Goal: Information Seeking & Learning: Learn about a topic

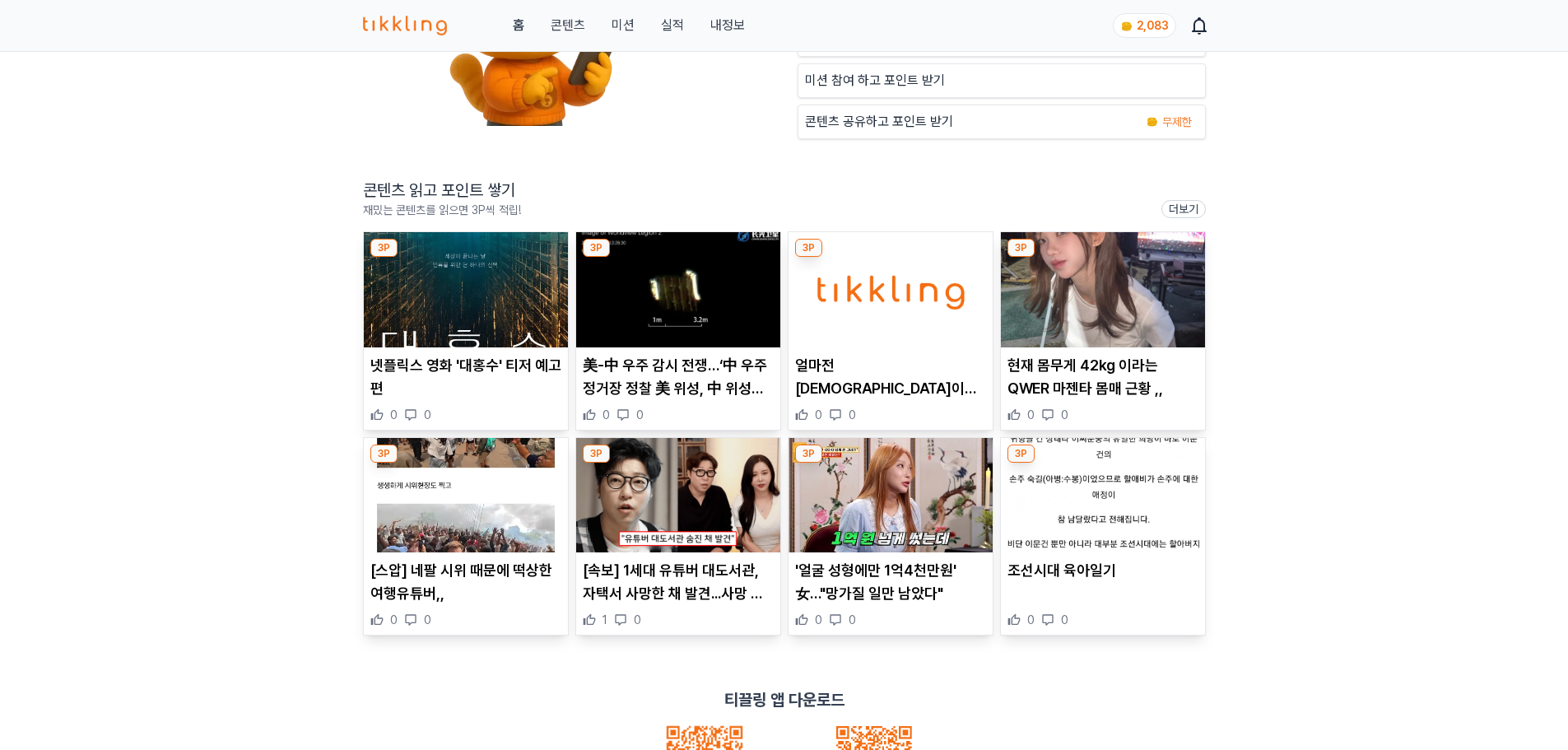
scroll to position [247, 0]
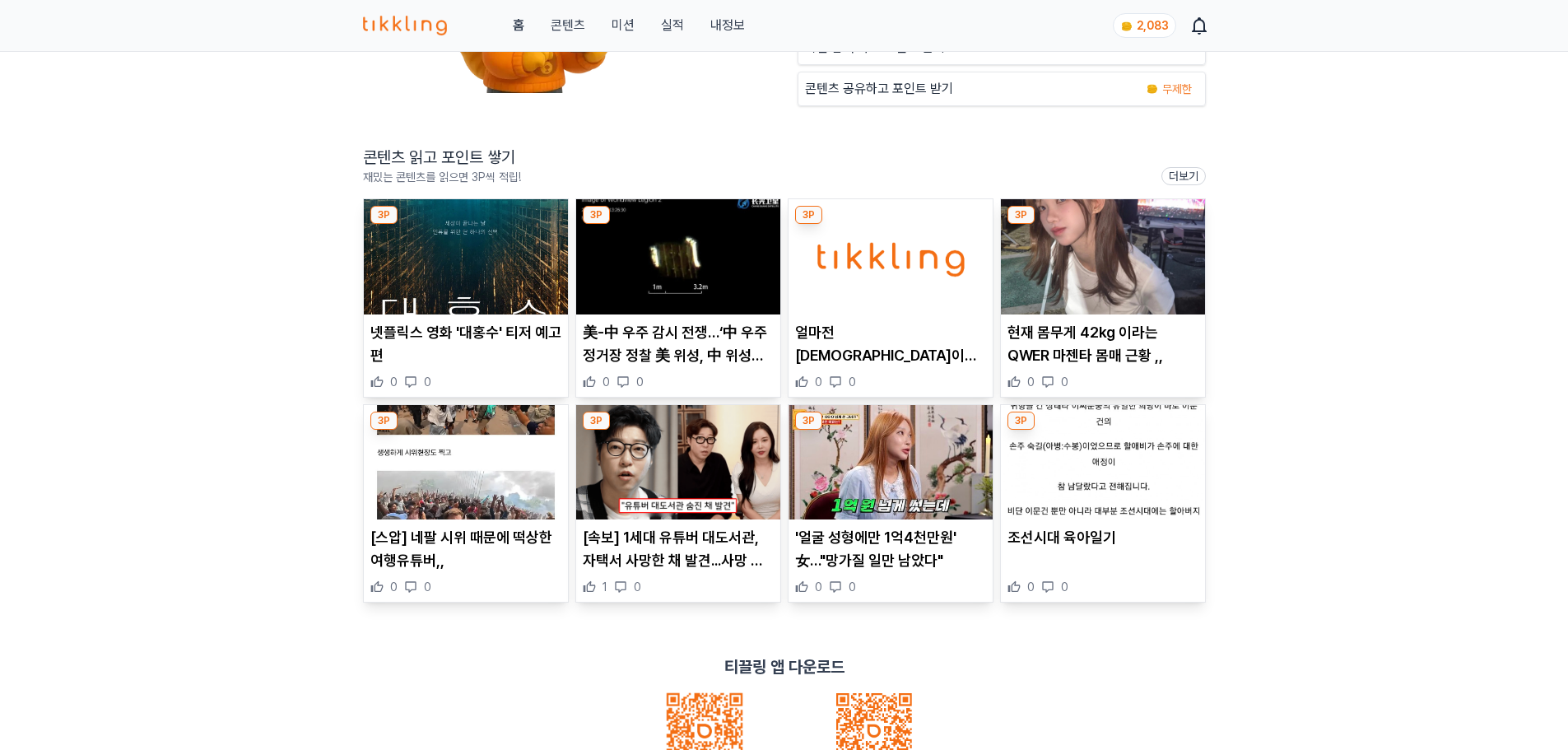
click at [448, 335] on p "넷플릭스 영화 '대홍수' 티저 예고편" at bounding box center [465, 344] width 191 height 46
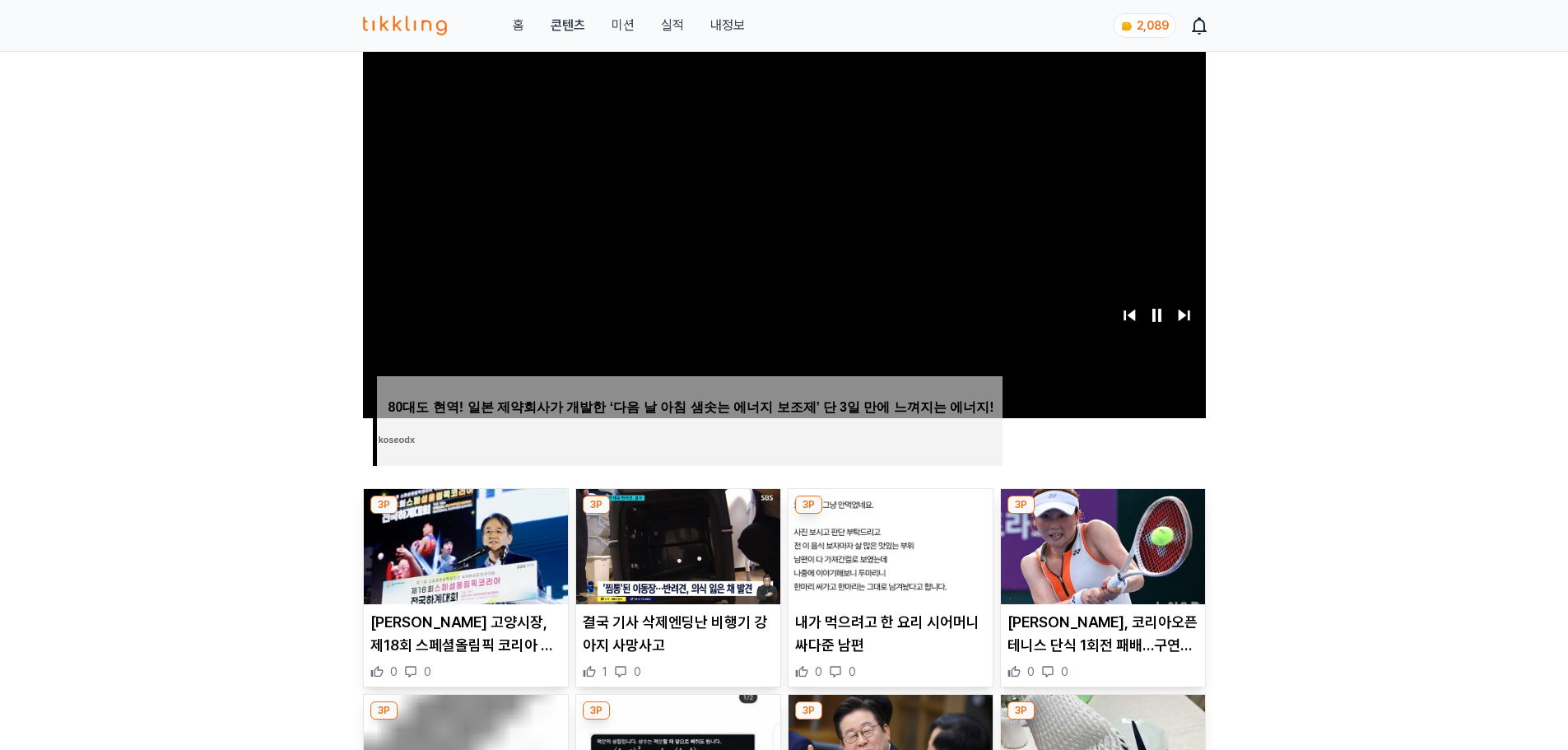
scroll to position [412, 0]
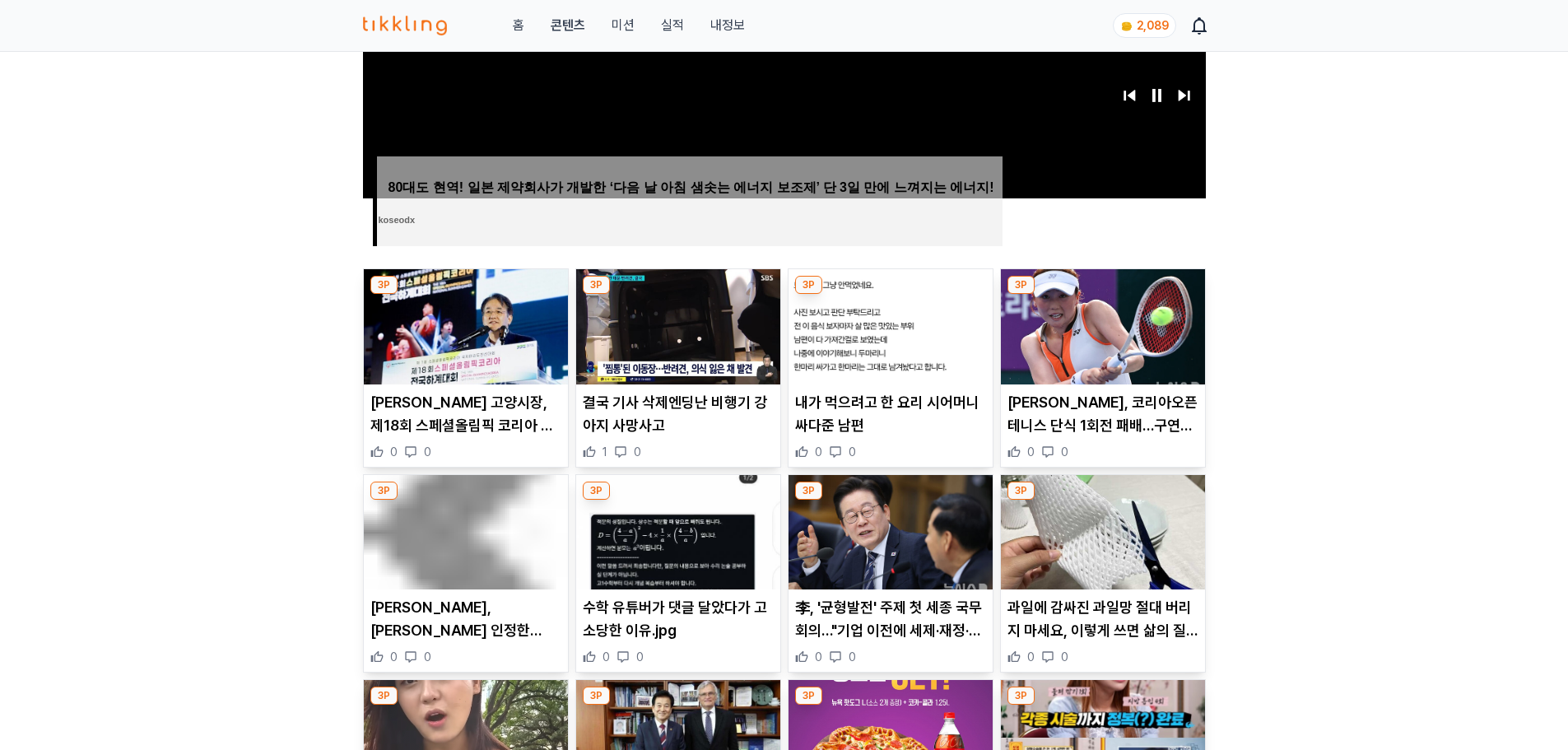
click at [485, 418] on p "[PERSON_NAME] 고양시장, 제18회 스페셜올림픽 코리아 전국 하계대회 참석" at bounding box center [465, 413] width 191 height 46
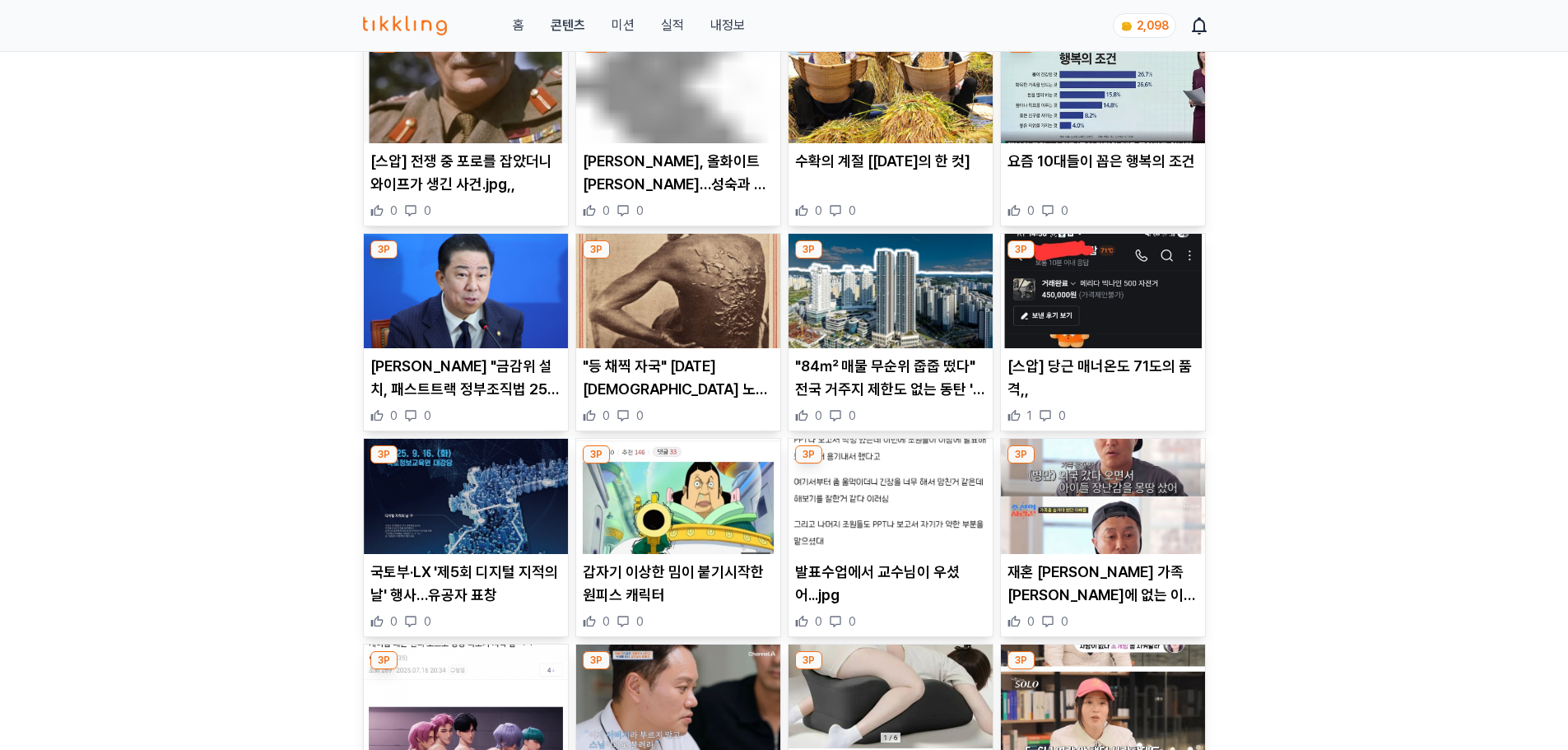
scroll to position [659, 0]
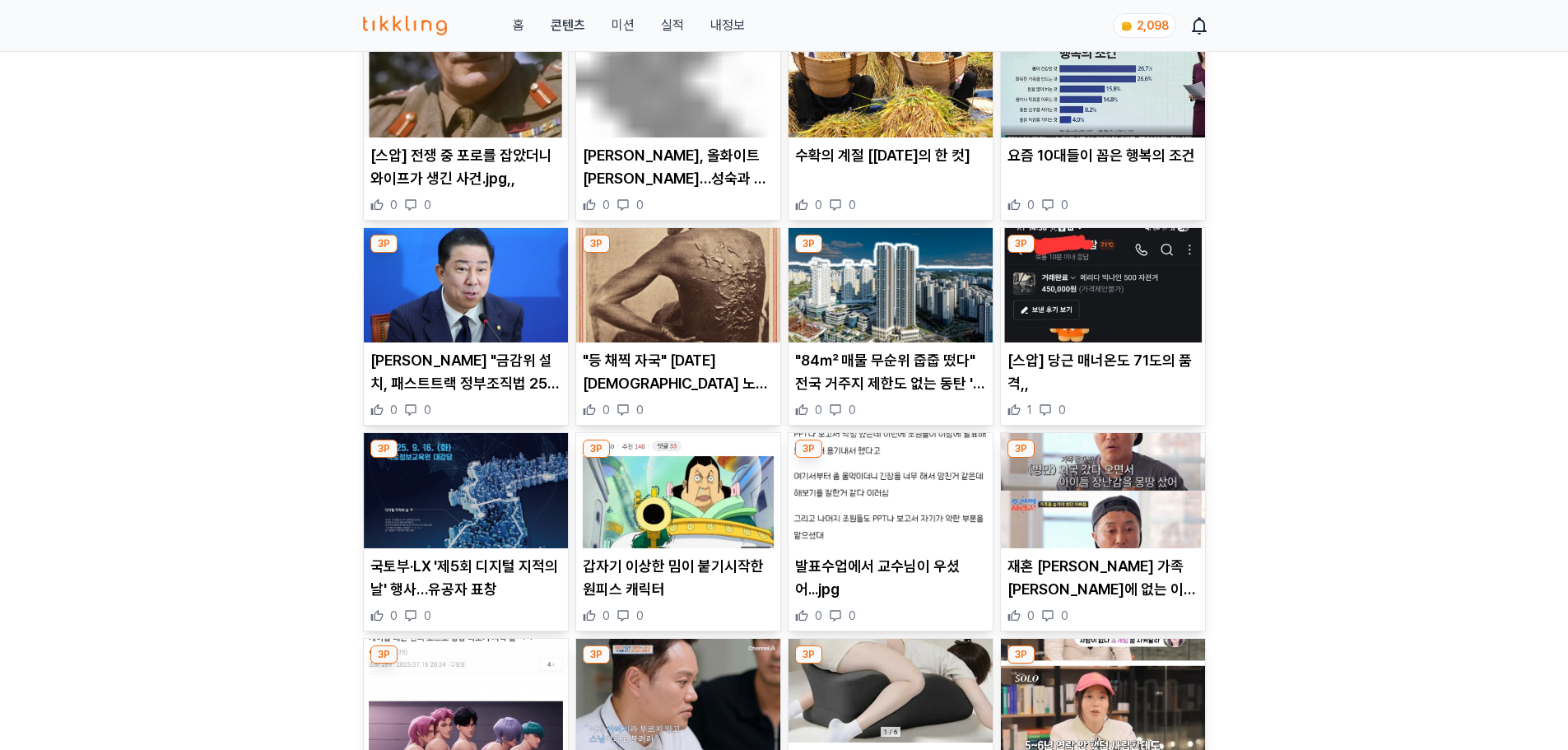
click at [665, 387] on p ""등 채찍 자국" 160년 전 흑인 노예 사진 없애라" at bounding box center [678, 372] width 191 height 46
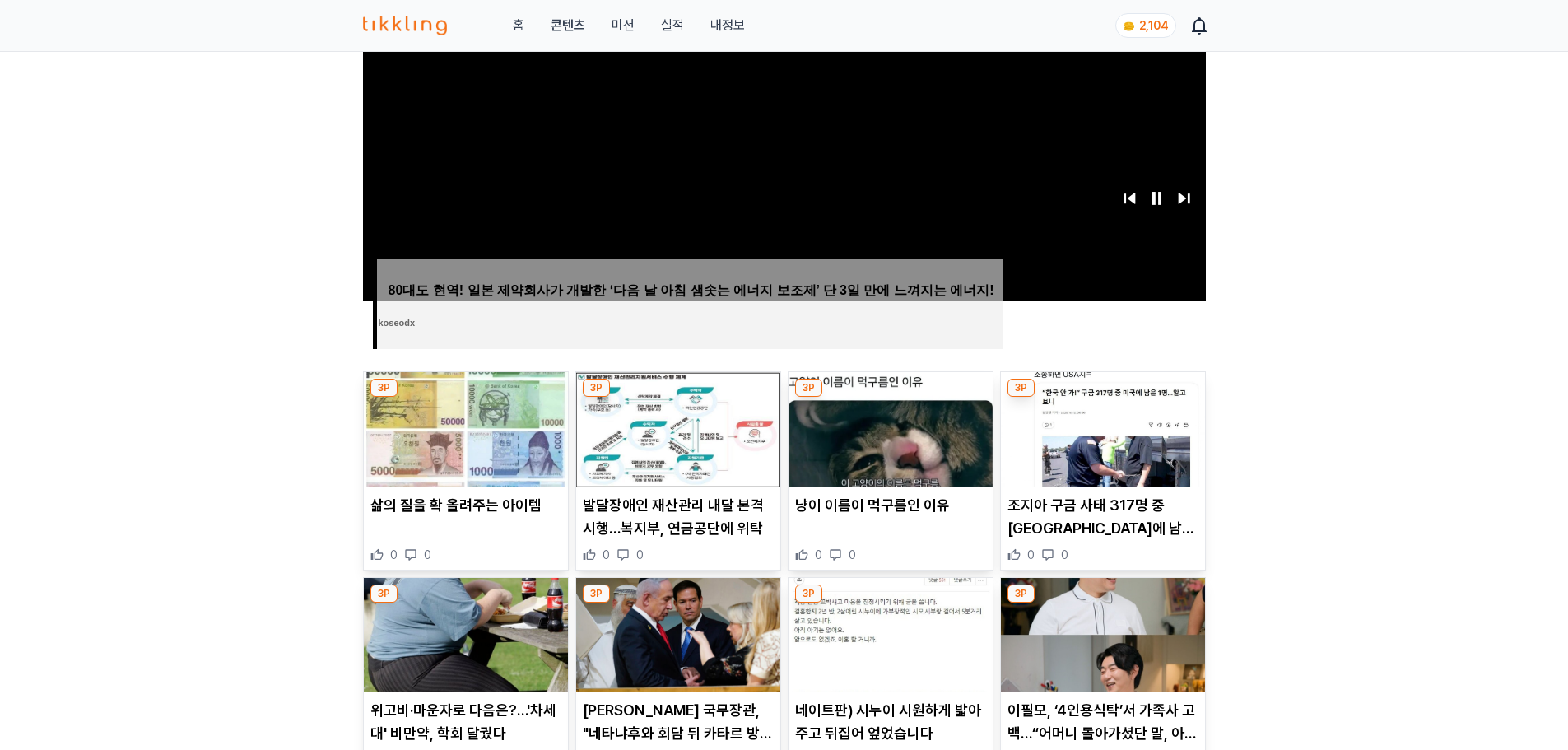
scroll to position [576, 0]
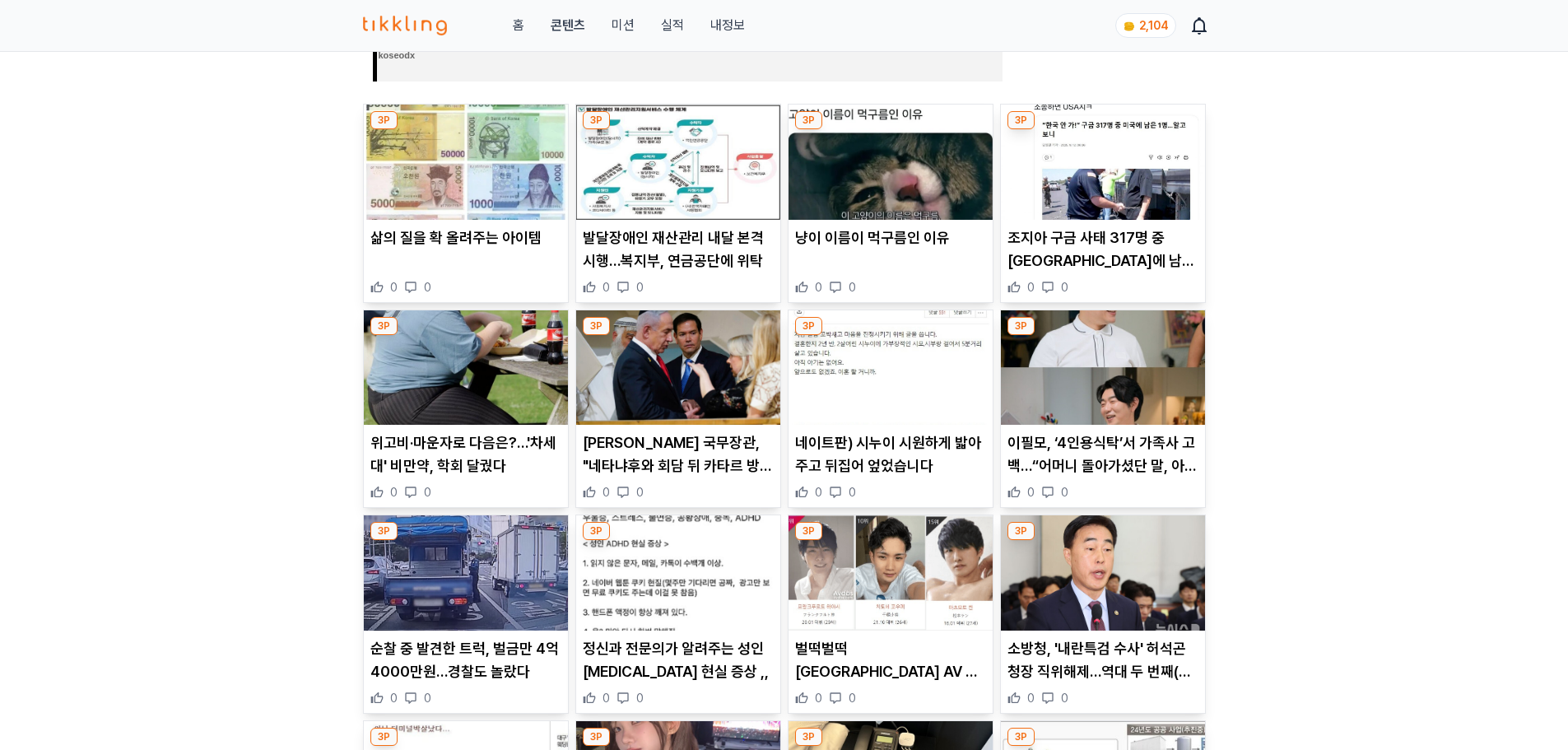
click at [934, 449] on p "네이트판) 시누이 시원하게 밟아주고 뒤집어 엎었습니다" at bounding box center [890, 454] width 191 height 46
